Goal: Complete application form

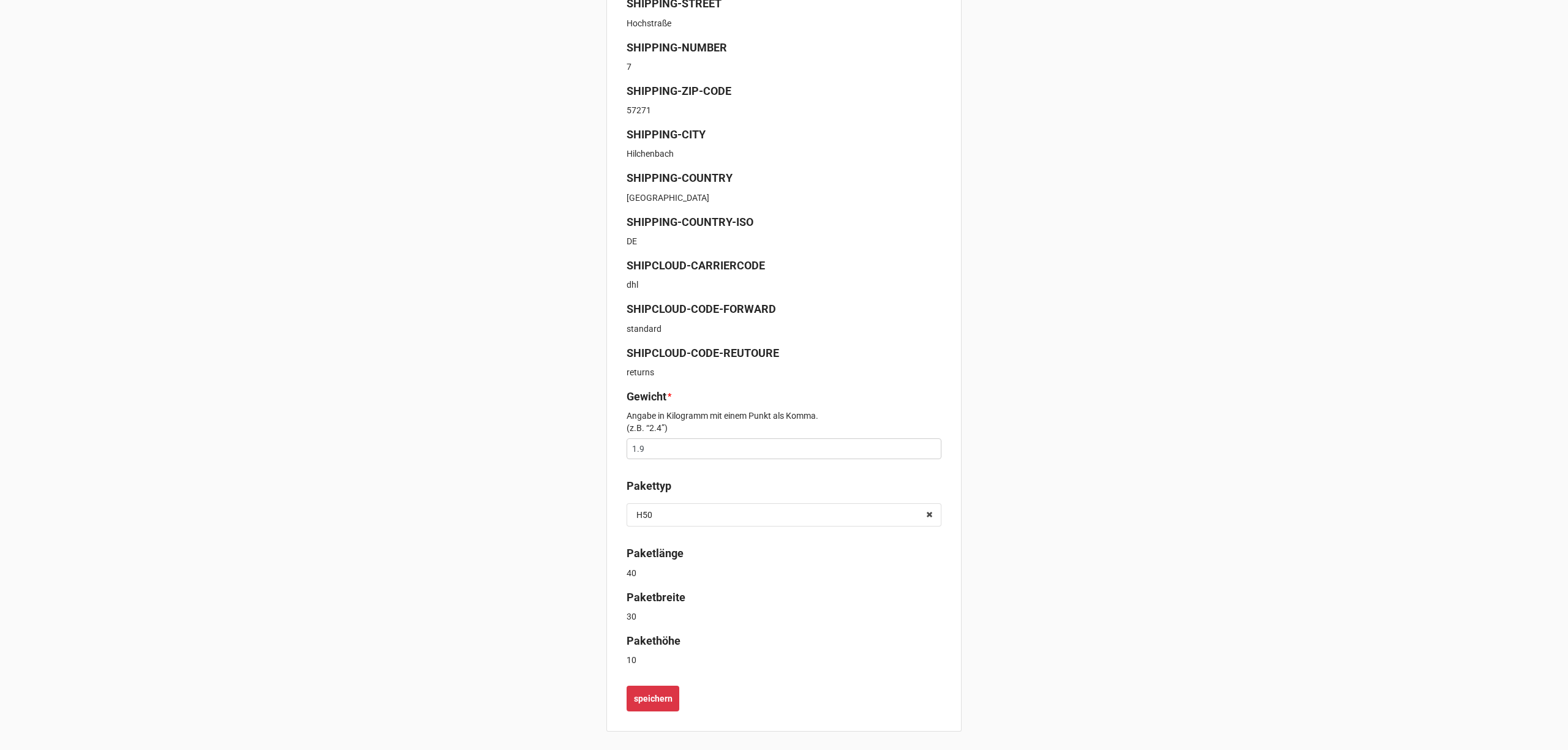
scroll to position [310, 0]
click at [657, 706] on button "speichern" at bounding box center [653, 698] width 53 height 26
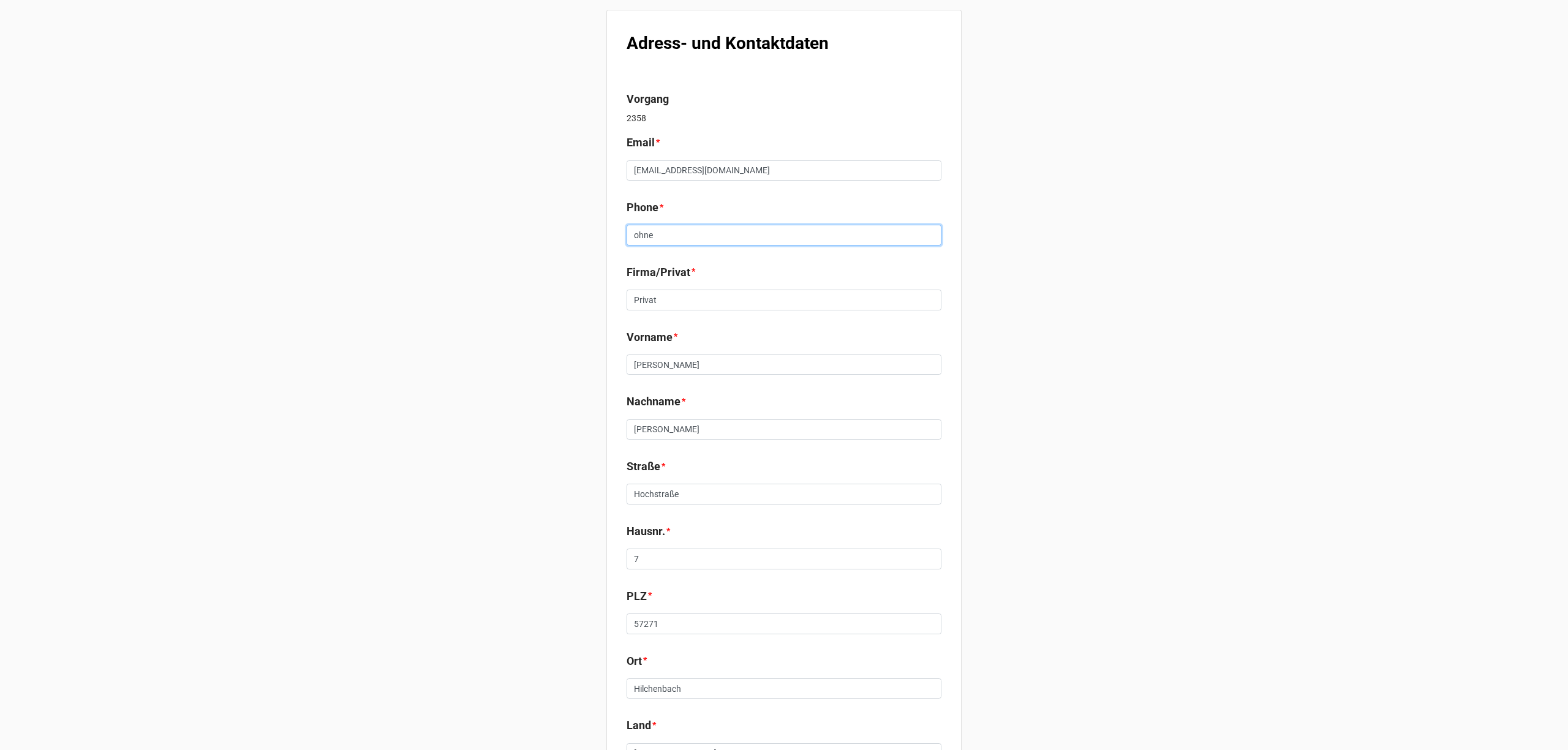
drag, startPoint x: 671, startPoint y: 231, endPoint x: 568, endPoint y: 229, distance: 103.0
click at [568, 229] on div "Adress- und Kontaktdaten Vorgang 2358 Email * luro97@gmx.net Phone * ohne Firma…" at bounding box center [784, 467] width 1568 height 934
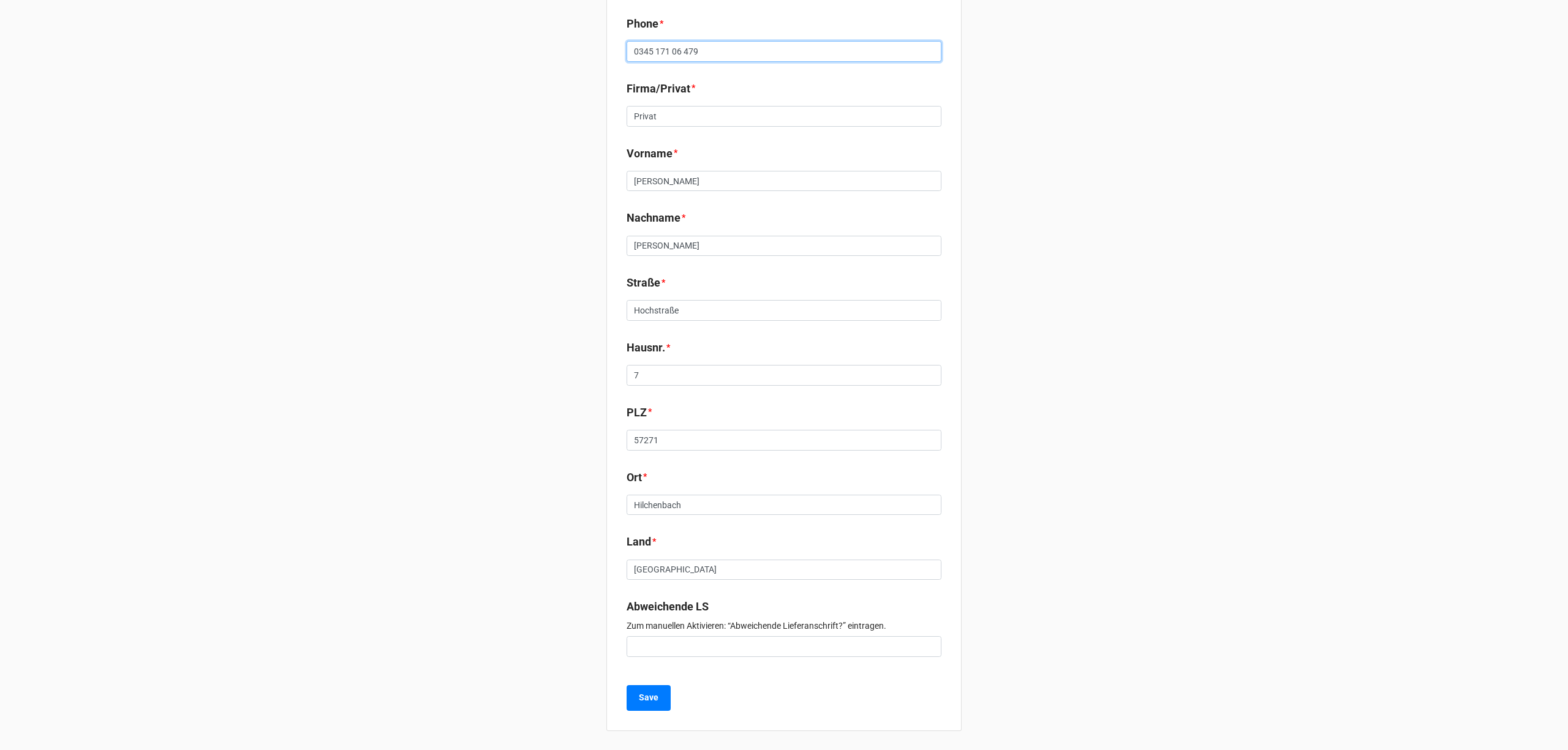
scroll to position [184, 0]
type input "0345 171 06 479"
click at [649, 692] on b "Save" at bounding box center [648, 697] width 20 height 13
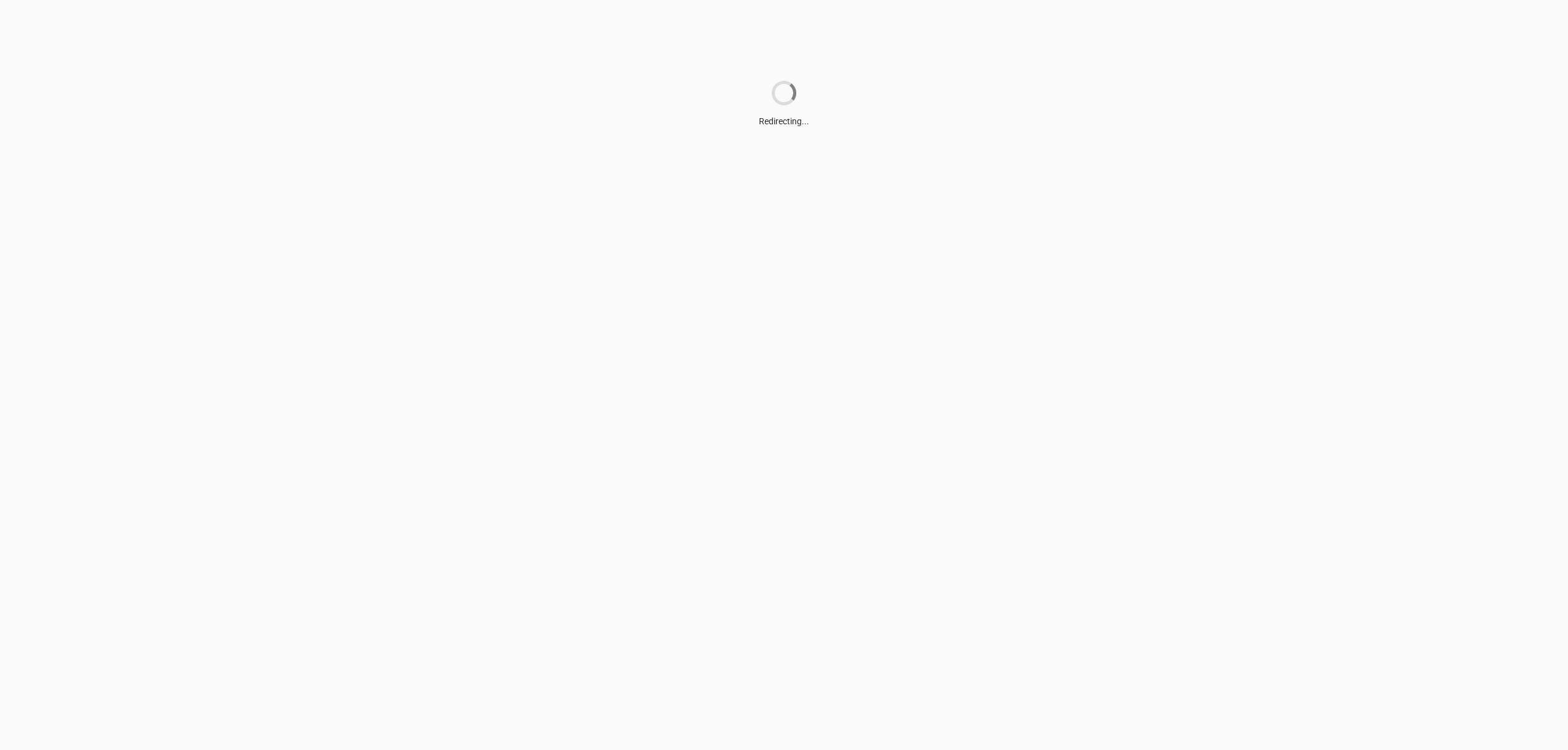
scroll to position [0, 0]
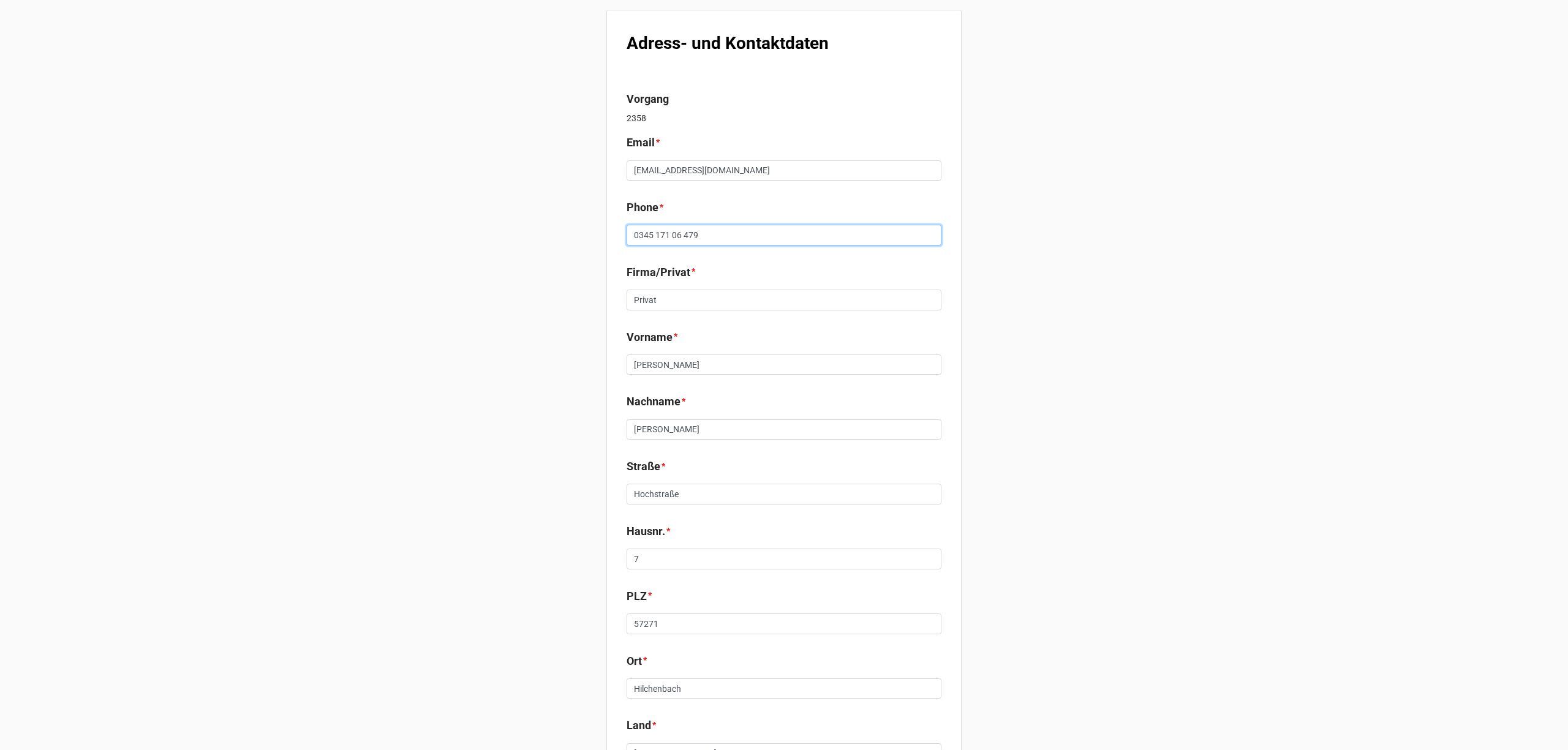
drag, startPoint x: 708, startPoint y: 240, endPoint x: 501, endPoint y: 235, distance: 207.1
click at [501, 235] on div "Adress- und Kontaktdaten Vorgang 2358 Email * [EMAIL_ADDRESS][DOMAIN_NAME] Phon…" at bounding box center [784, 467] width 1568 height 934
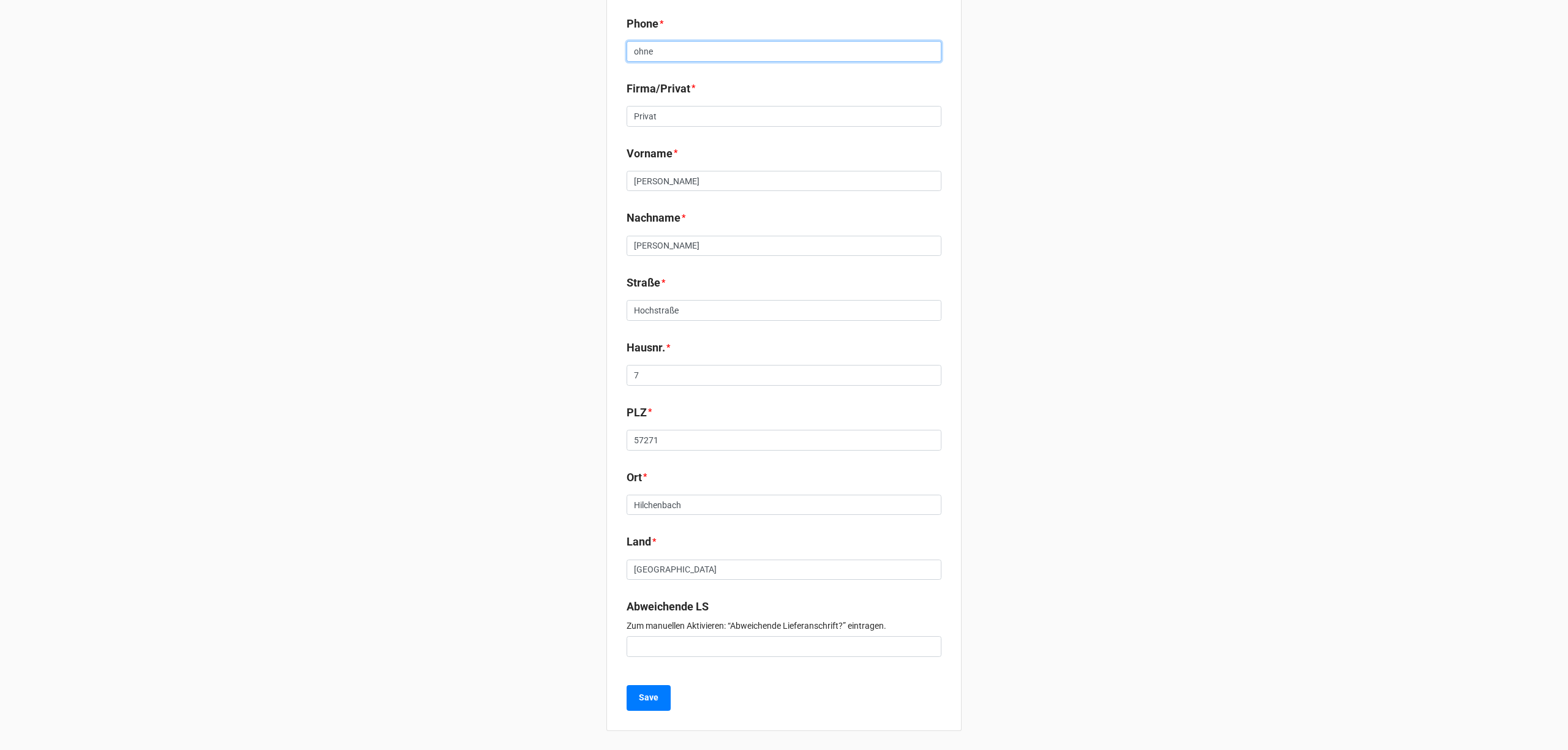
scroll to position [184, 0]
type input "ohne"
click at [633, 694] on button "Save" at bounding box center [648, 698] width 44 height 26
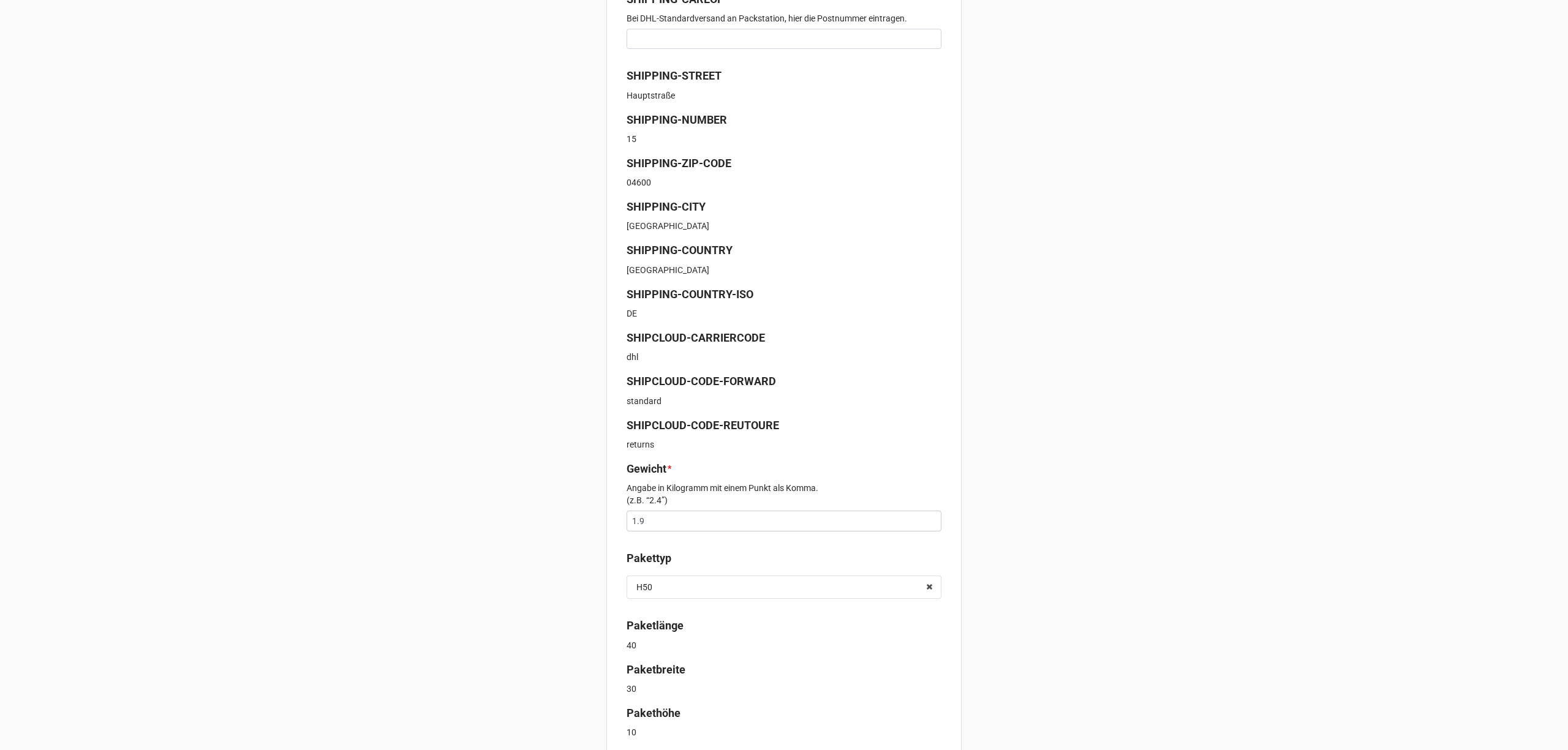
scroll to position [310, 0]
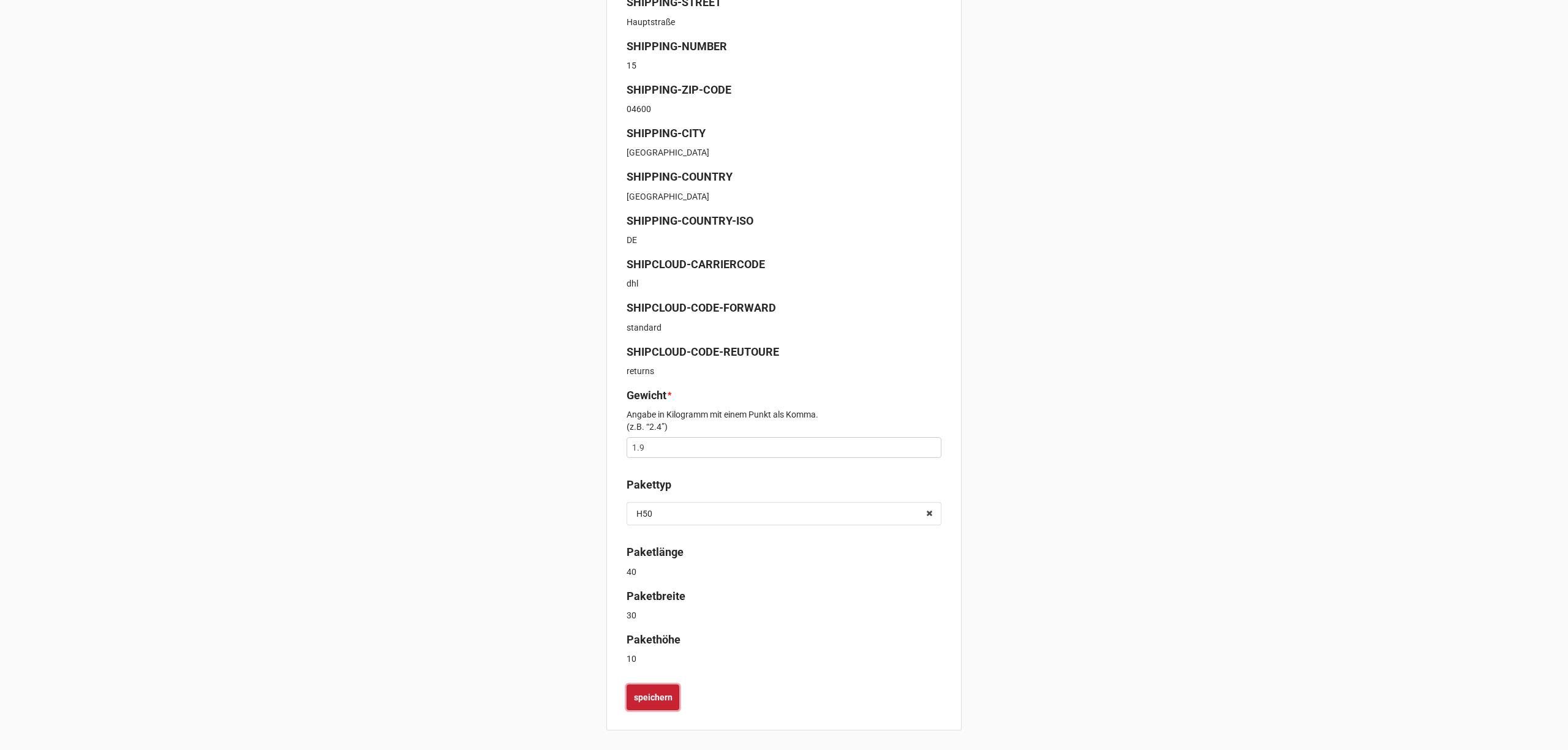
click at [670, 700] on button "speichern" at bounding box center [653, 698] width 53 height 26
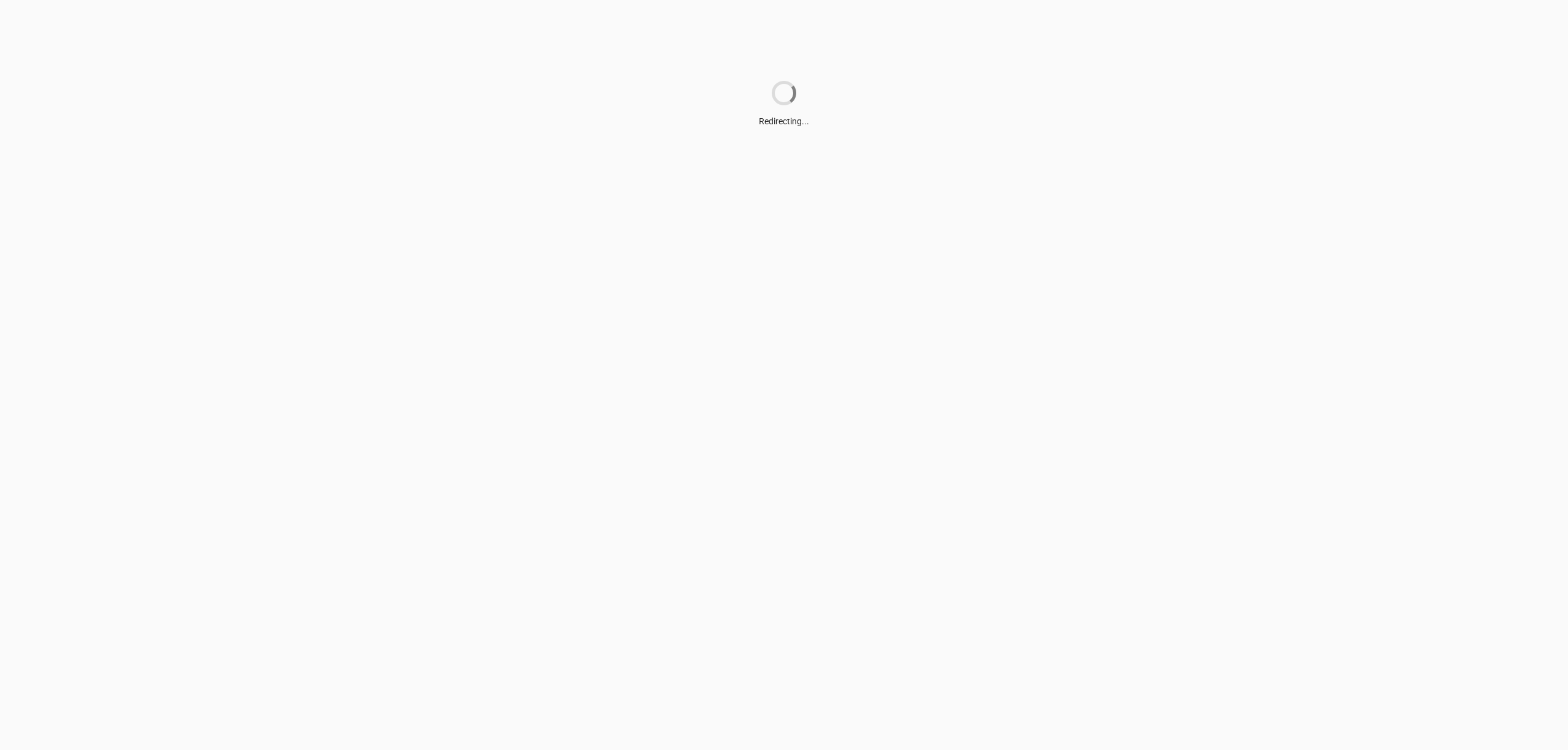
scroll to position [0, 0]
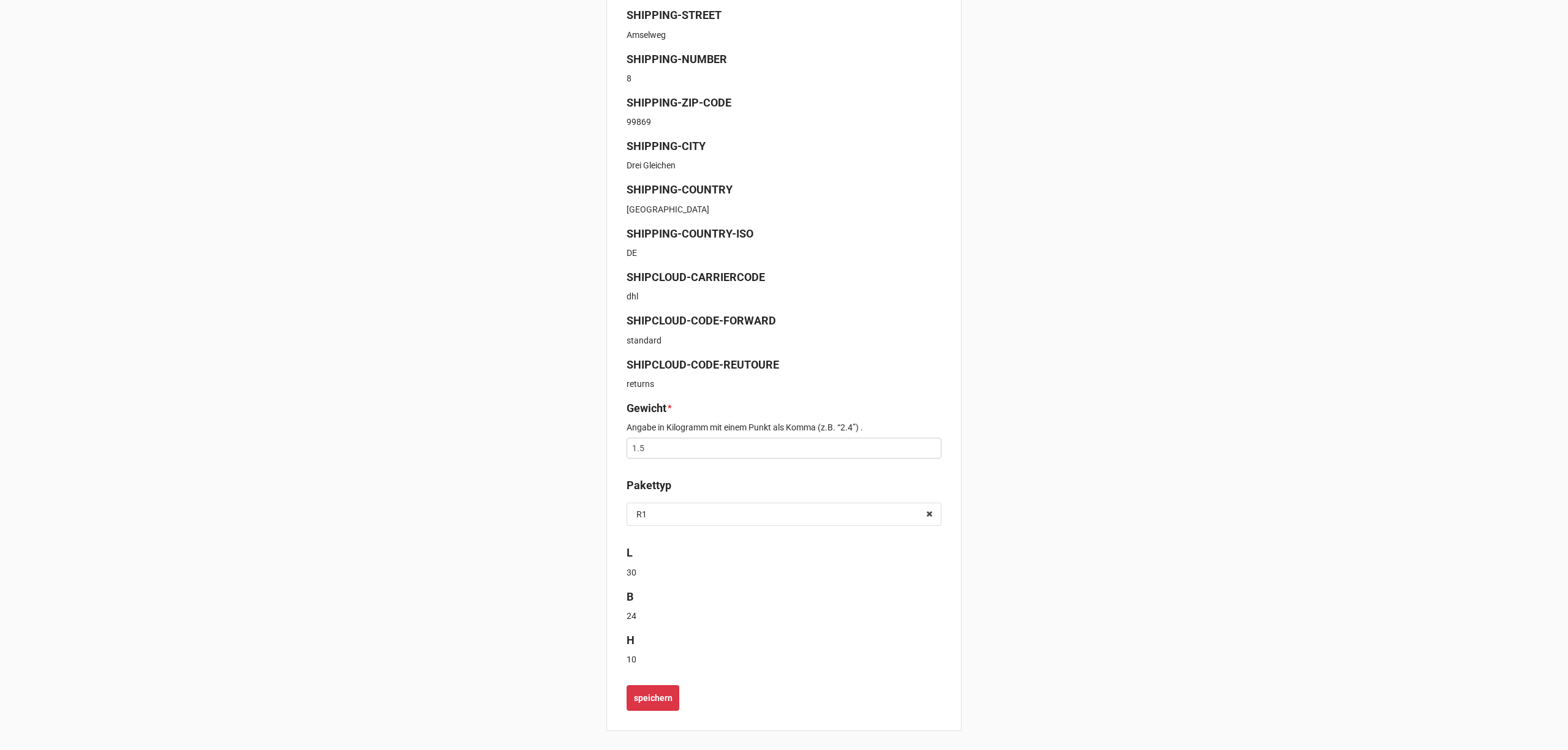
scroll to position [298, 0]
click at [641, 696] on b "speichern" at bounding box center [653, 698] width 39 height 13
